Goal: Find specific page/section: Find specific page/section

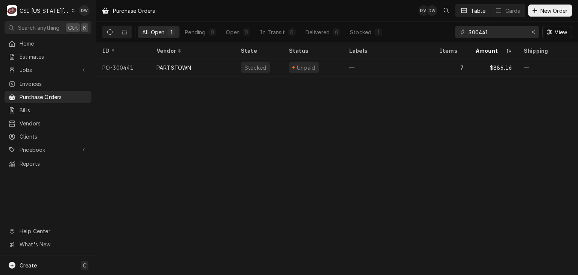
click at [67, 5] on div "C CSI Kansas City" at bounding box center [41, 10] width 73 height 15
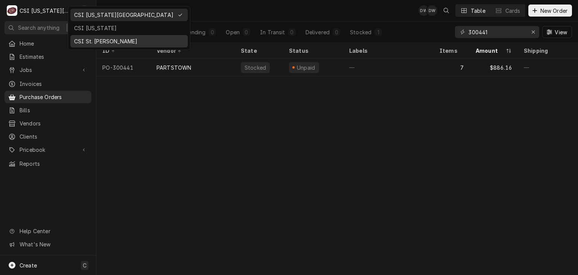
click at [88, 38] on div "CSI St. [PERSON_NAME]" at bounding box center [129, 41] width 110 height 8
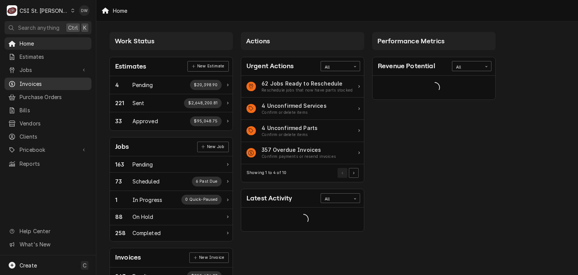
click at [55, 81] on span "Invoices" at bounding box center [54, 84] width 68 height 8
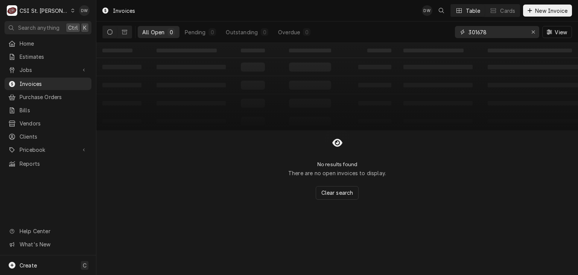
drag, startPoint x: 503, startPoint y: 32, endPoint x: 439, endPoint y: 36, distance: 64.5
click at [439, 36] on div "All Open 0 Pending 0 Outstanding 0 Overdue 0 301678 View" at bounding box center [337, 31] width 470 height 21
paste input "INV-402379"
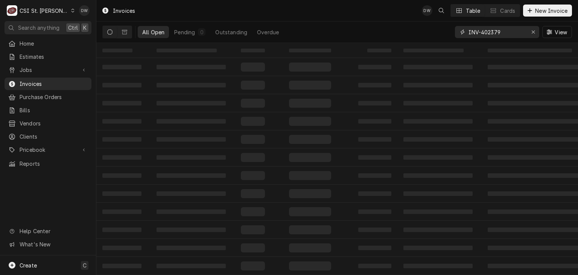
type input "INV-402379"
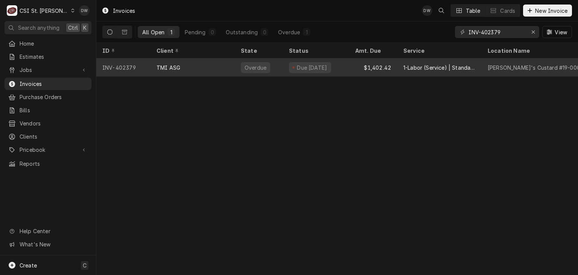
click at [184, 64] on div "TMI ASG" at bounding box center [193, 67] width 84 height 18
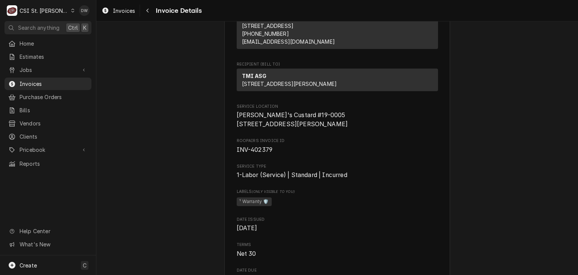
scroll to position [56, 0]
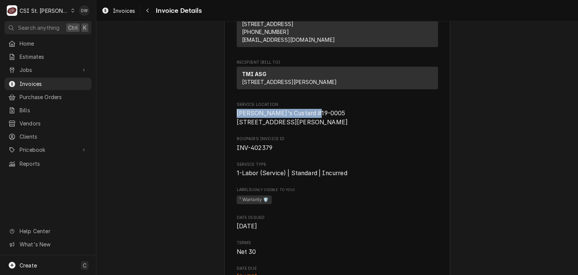
drag, startPoint x: 312, startPoint y: 128, endPoint x: 230, endPoint y: 131, distance: 81.4
copy span "[PERSON_NAME]'s Custard #19-0005"
click at [20, 136] on span "Clients" at bounding box center [54, 137] width 68 height 8
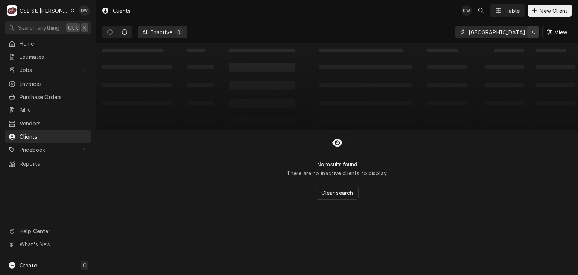
click at [535, 33] on icon "Erase input" at bounding box center [533, 31] width 3 height 3
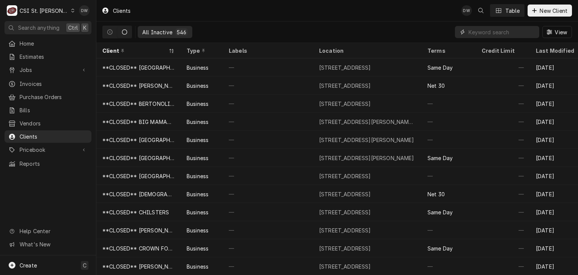
click at [498, 34] on input "Dynamic Content Wrapper" at bounding box center [502, 32] width 67 height 12
paste input "[PERSON_NAME]'s Custard #19-0005"
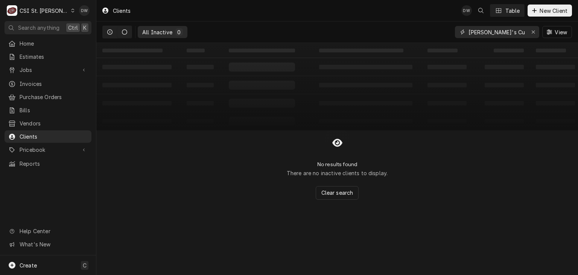
type input "Freddy's Custard"
click at [107, 32] on icon "Dynamic Content Wrapper" at bounding box center [109, 31] width 5 height 5
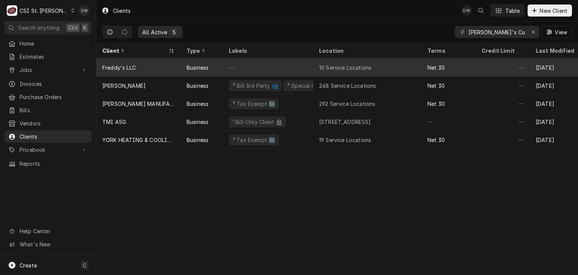
click at [265, 62] on div "—" at bounding box center [268, 67] width 90 height 18
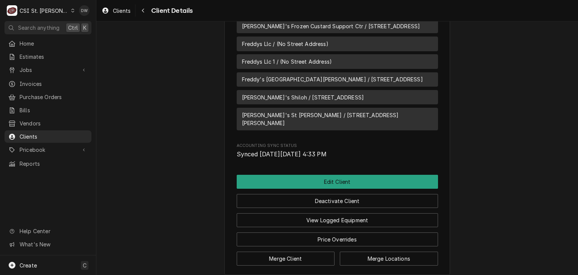
scroll to position [462, 0]
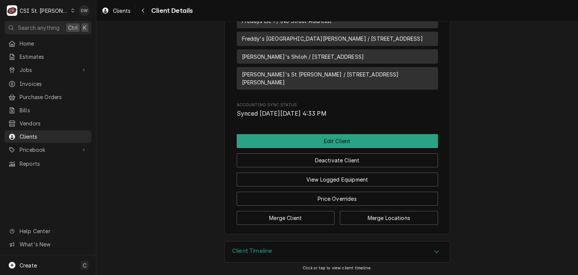
click at [434, 248] on icon "Accordion Header" at bounding box center [436, 251] width 5 height 6
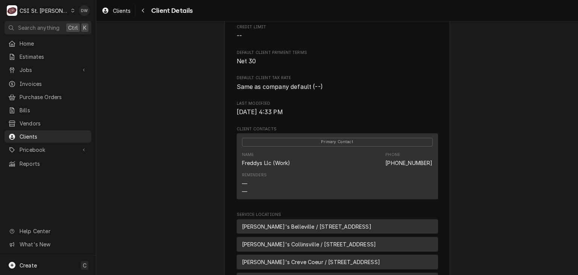
scroll to position [0, 0]
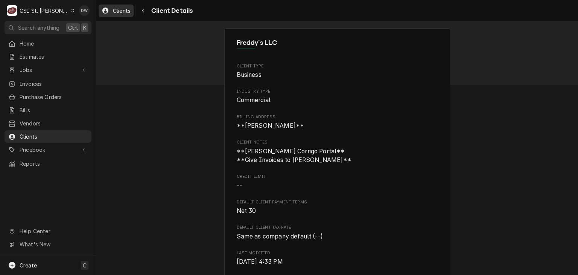
click at [114, 9] on span "Clients" at bounding box center [122, 11] width 18 height 8
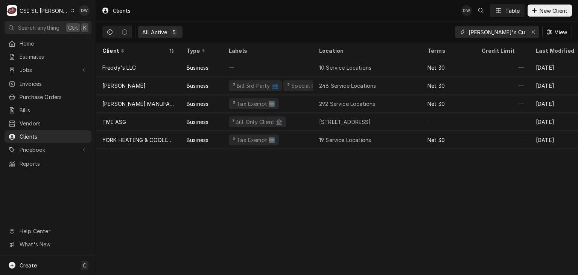
drag, startPoint x: 517, startPoint y: 34, endPoint x: 476, endPoint y: 36, distance: 41.1
click at [476, 36] on input "Freddy's Custard" at bounding box center [497, 32] width 56 height 12
click at [423, 19] on div "Clients DW Table New Client" at bounding box center [337, 10] width 482 height 21
drag, startPoint x: 515, startPoint y: 32, endPoint x: 455, endPoint y: 36, distance: 60.4
click at [455, 36] on div "Freddy's Custard" at bounding box center [497, 32] width 84 height 12
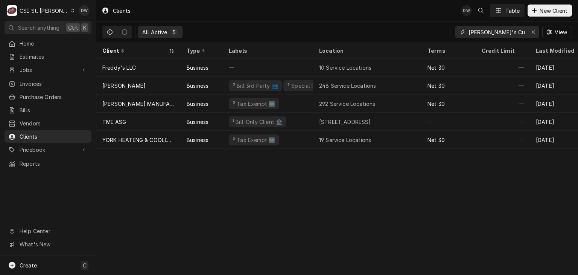
paste input "#19-0005"
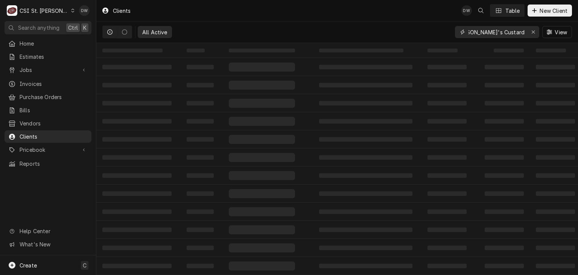
type input "[PERSON_NAME]'s Custard #19-0005"
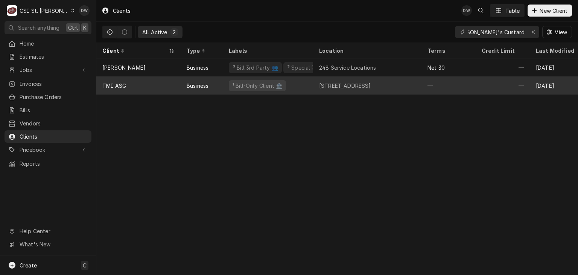
click at [189, 87] on div "Business" at bounding box center [198, 86] width 22 height 8
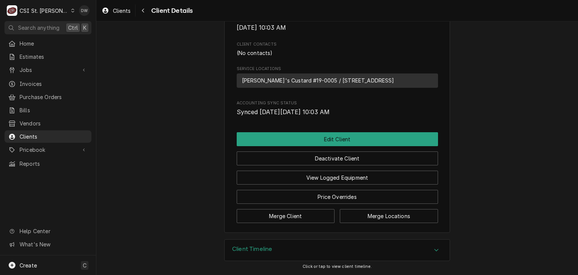
scroll to position [268, 0]
click at [438, 252] on div "Accordion Header" at bounding box center [436, 249] width 11 height 9
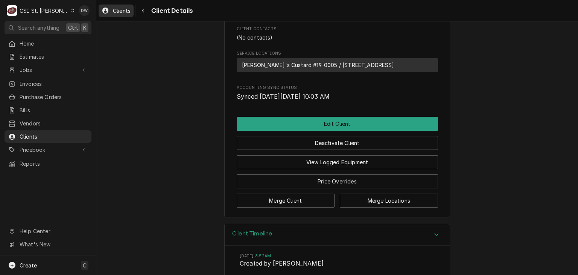
click at [117, 12] on span "Clients" at bounding box center [122, 11] width 18 height 8
